Goal: Find specific page/section: Find specific page/section

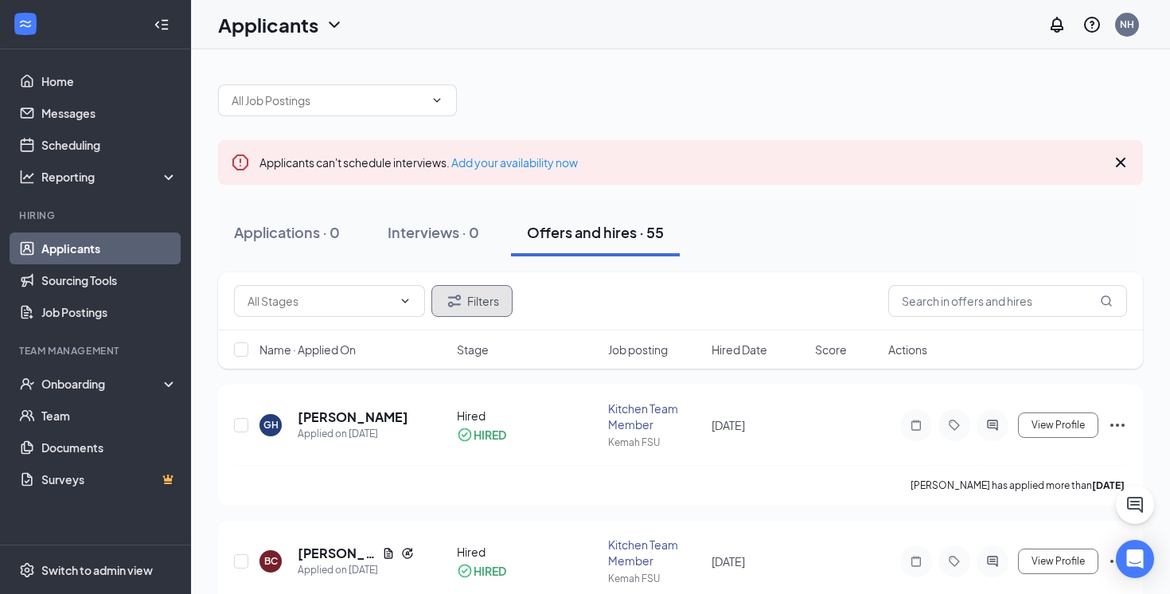
click at [499, 297] on button "Filters" at bounding box center [471, 301] width 81 height 32
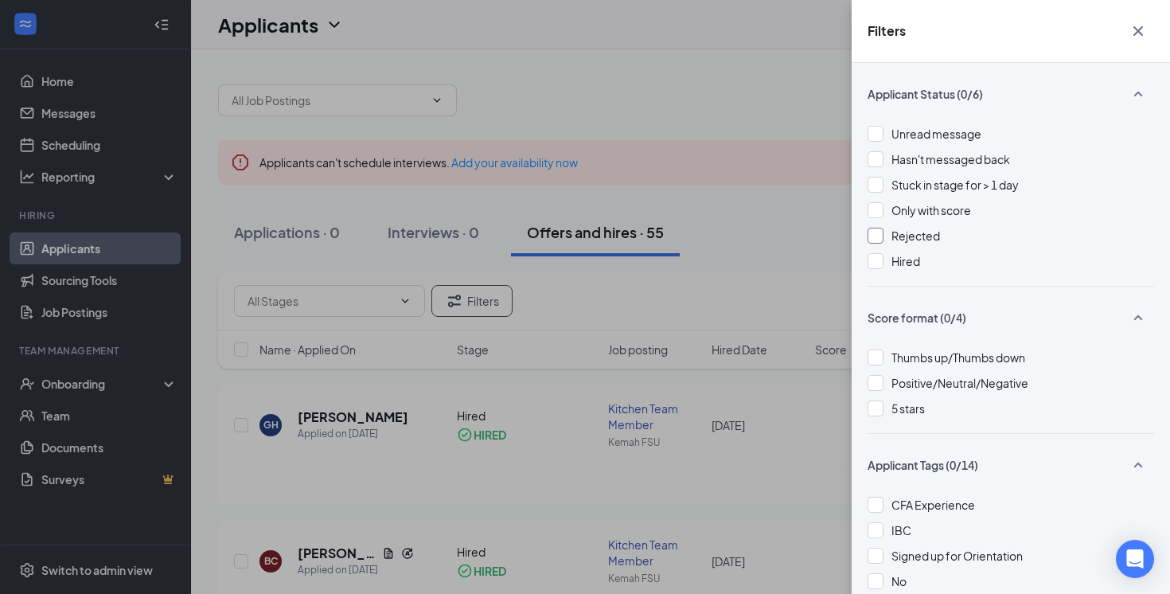
click at [880, 235] on div at bounding box center [875, 236] width 16 height 16
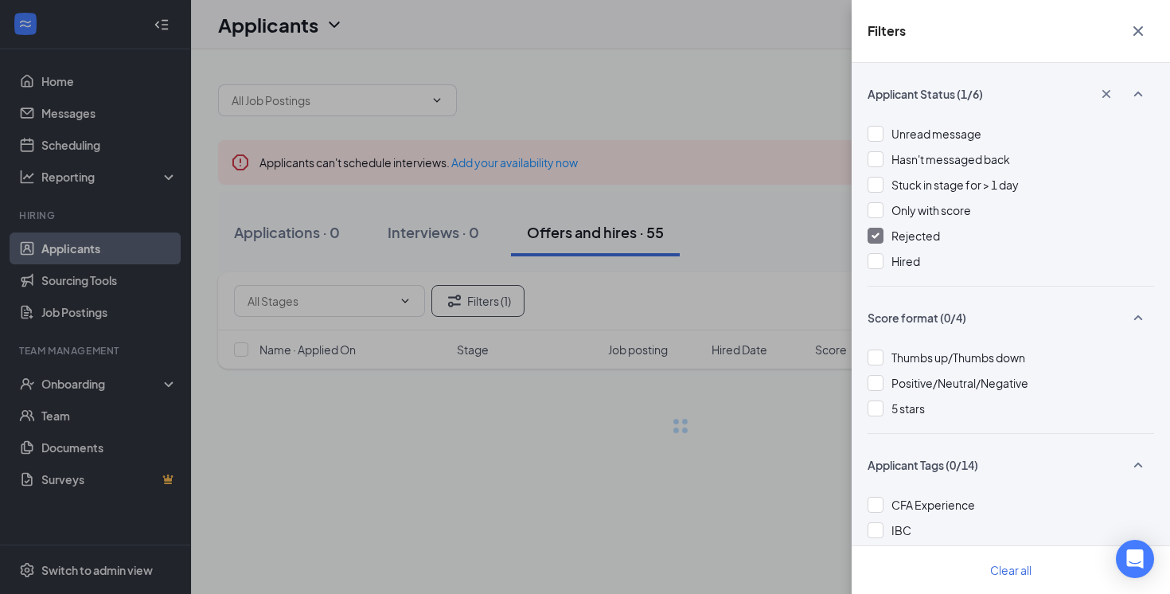
click at [746, 227] on div "Filters Applicant Status (1/6) Unread message Hasn't messaged back Stuck in sta…" at bounding box center [585, 297] width 1170 height 594
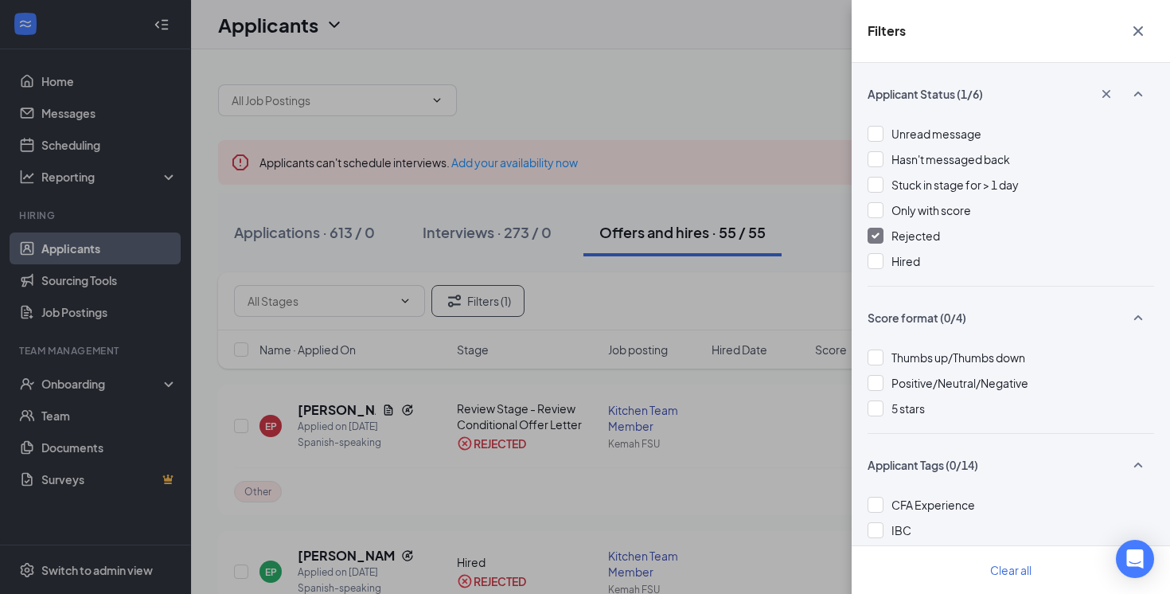
click at [785, 247] on div "Filters Applicant Status (1/6) Unread message Hasn't messaged back Stuck in sta…" at bounding box center [585, 297] width 1170 height 594
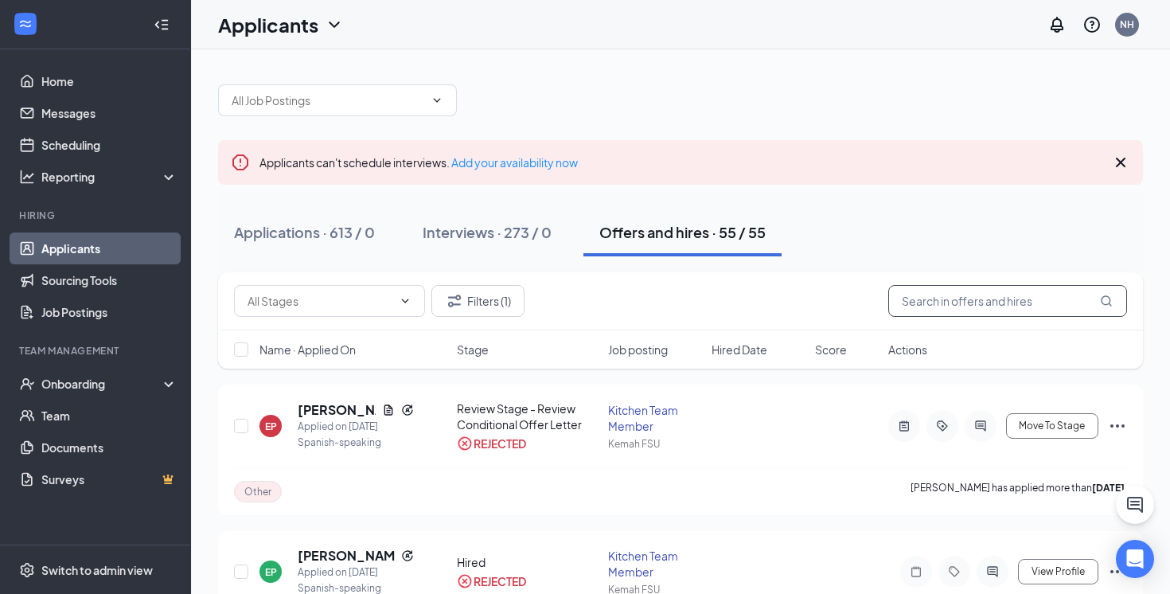
click at [931, 300] on input "text" at bounding box center [1007, 301] width 239 height 32
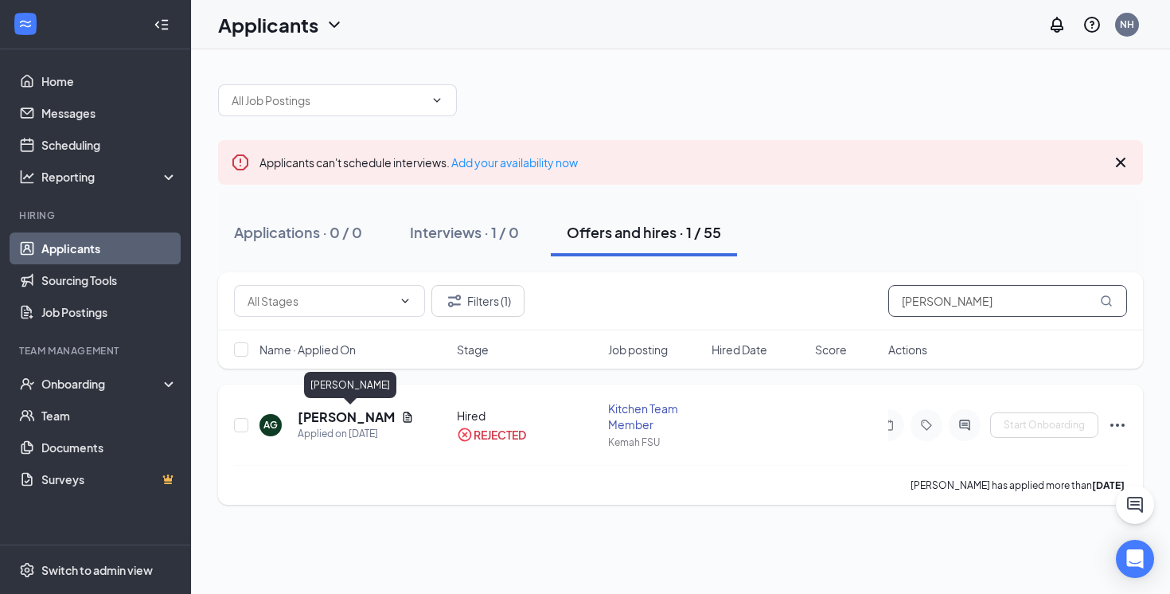
type input "[PERSON_NAME]"
click at [360, 421] on h5 "[PERSON_NAME]" at bounding box center [346, 417] width 97 height 18
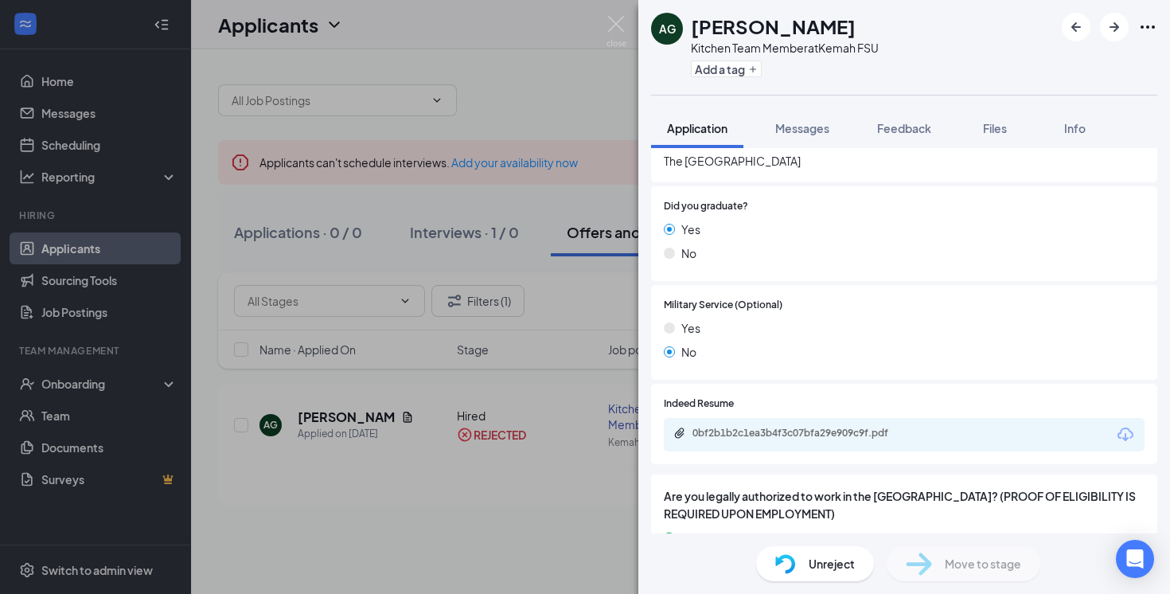
scroll to position [1229, 0]
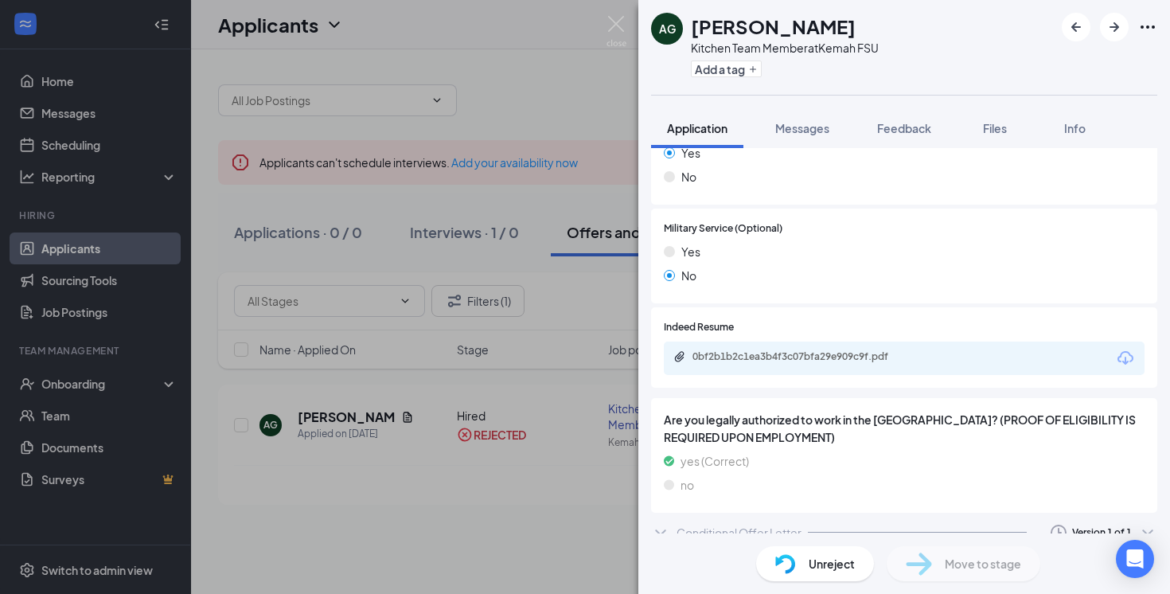
click at [1037, 516] on div "Conditional Offer Letter Version 1 of 1" at bounding box center [904, 532] width 506 height 32
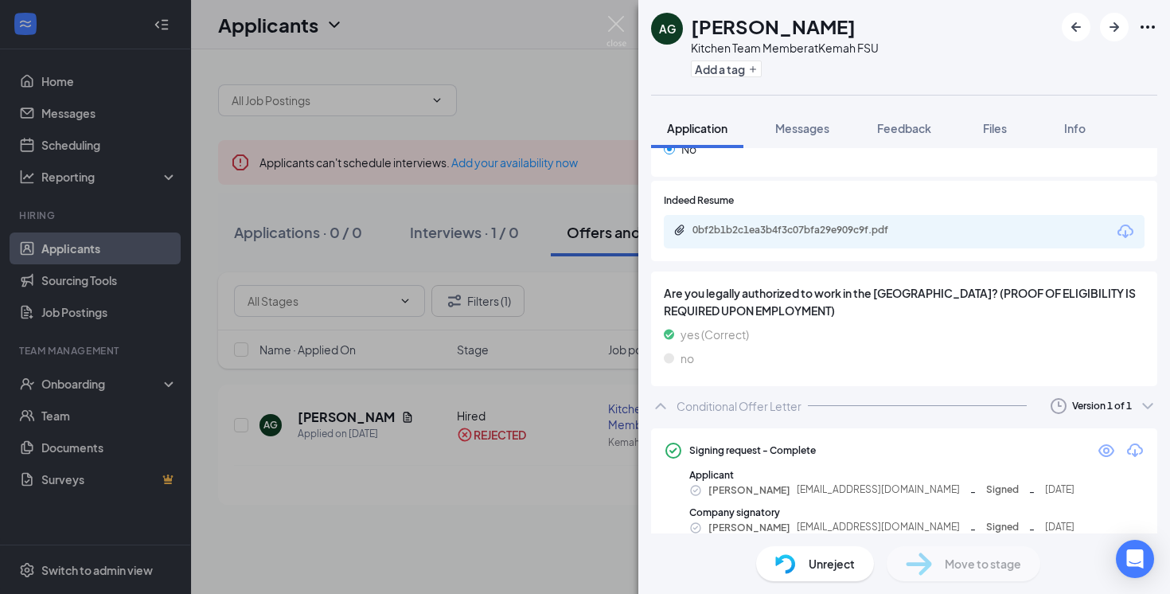
scroll to position [1356, 0]
click at [1102, 440] on icon "Eye" at bounding box center [1105, 449] width 19 height 19
